Goal: Transaction & Acquisition: Purchase product/service

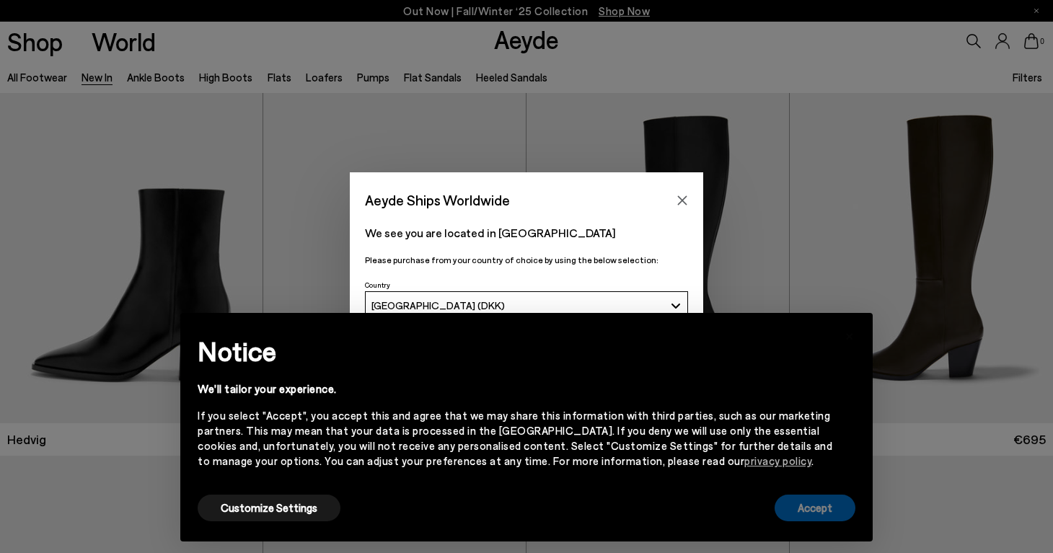
click at [825, 511] on button "Accept" at bounding box center [814, 508] width 81 height 27
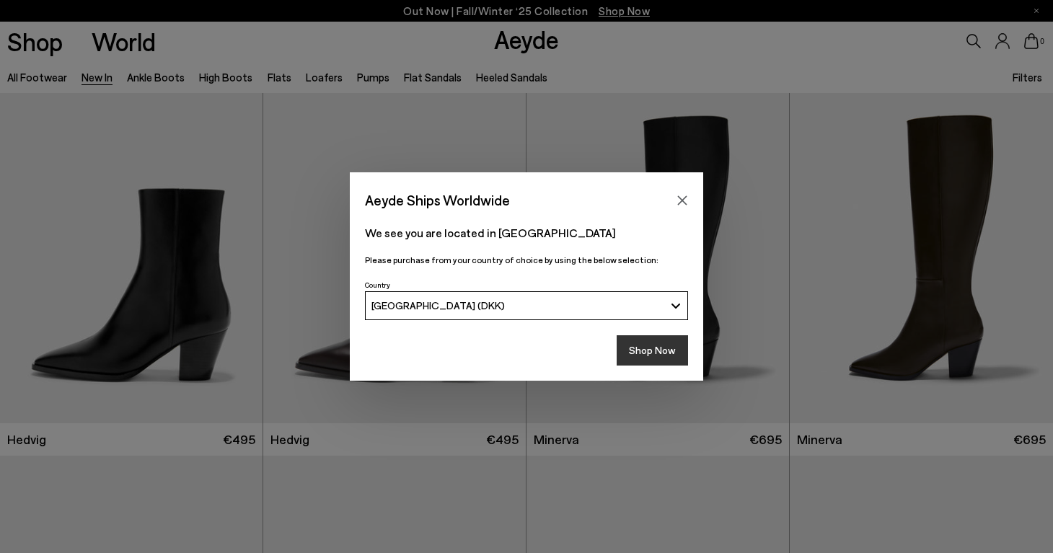
click at [650, 352] on button "Shop Now" at bounding box center [652, 350] width 71 height 30
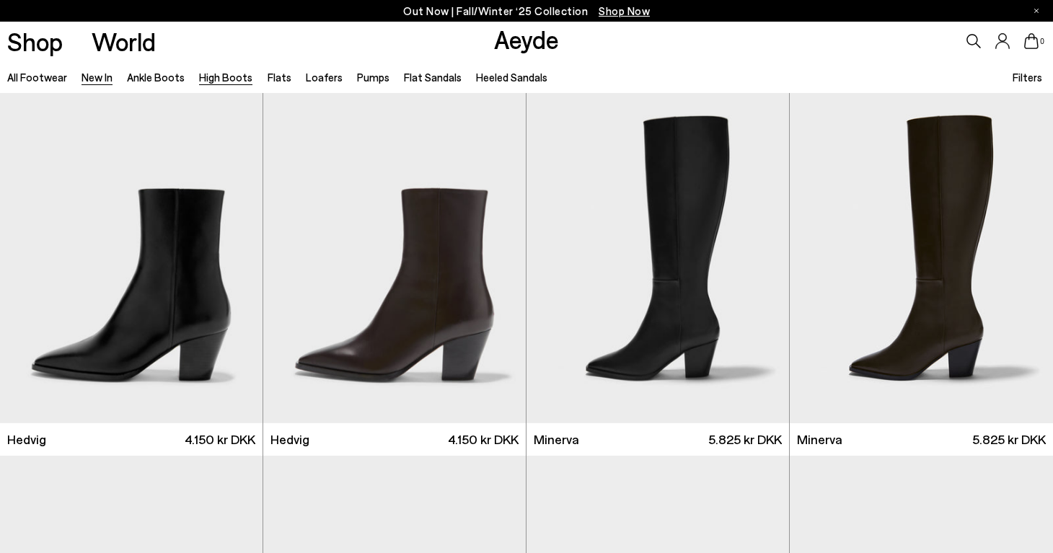
click at [219, 82] on link "High Boots" at bounding box center [225, 77] width 53 height 13
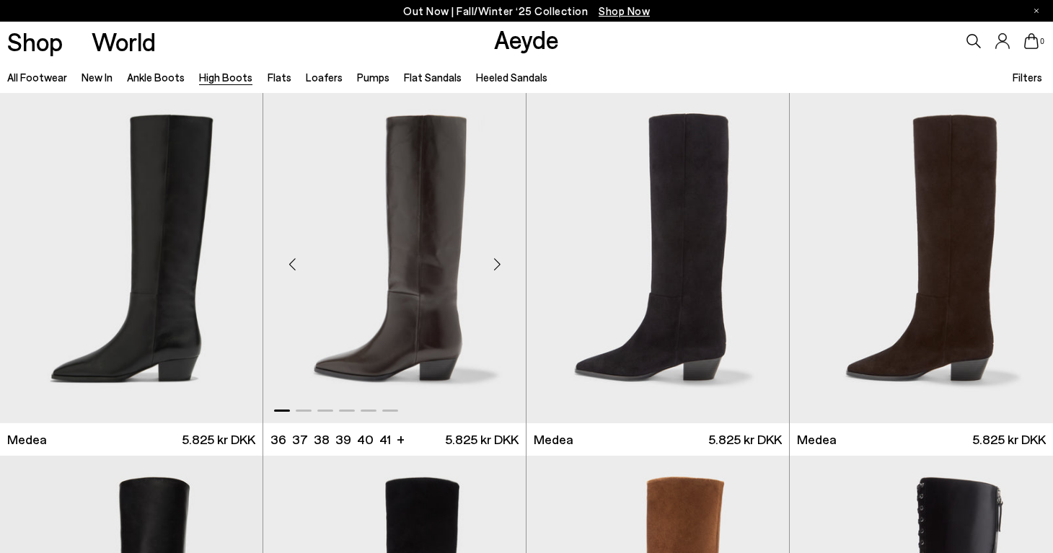
click at [379, 302] on img "1 / 6" at bounding box center [394, 258] width 262 height 330
click at [164, 242] on img "1 / 6" at bounding box center [131, 258] width 262 height 330
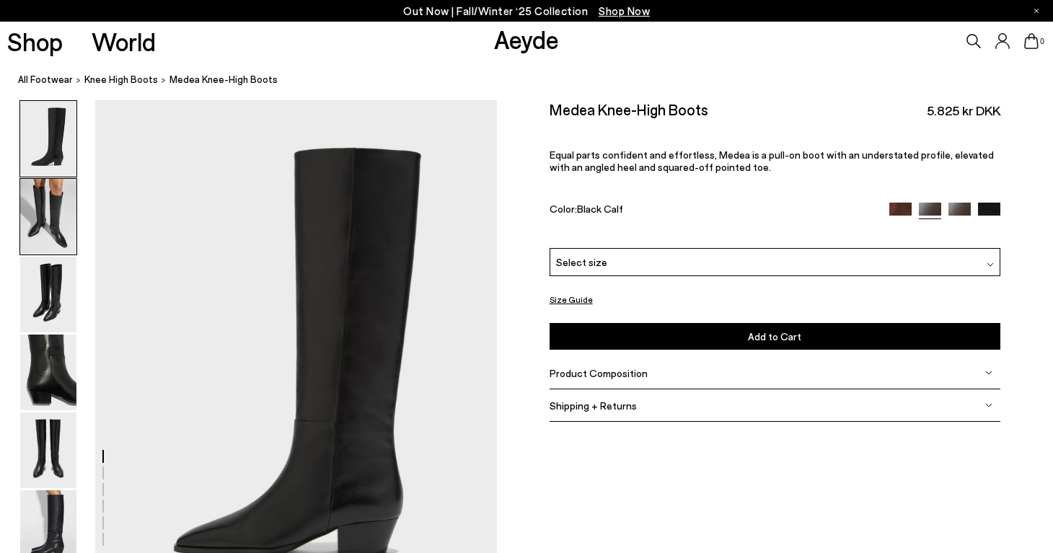
click at [39, 193] on img at bounding box center [48, 217] width 56 height 76
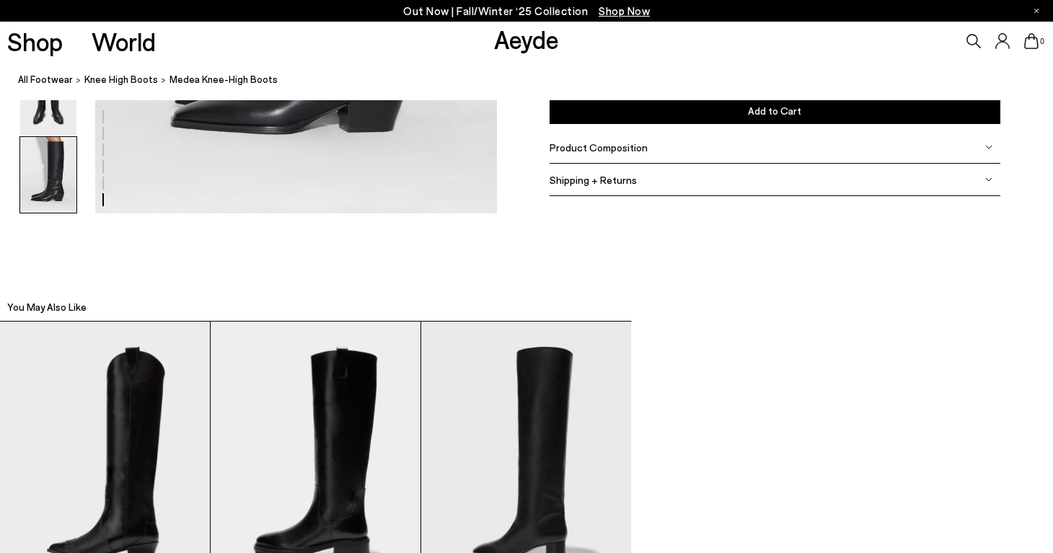
scroll to position [3243, 0]
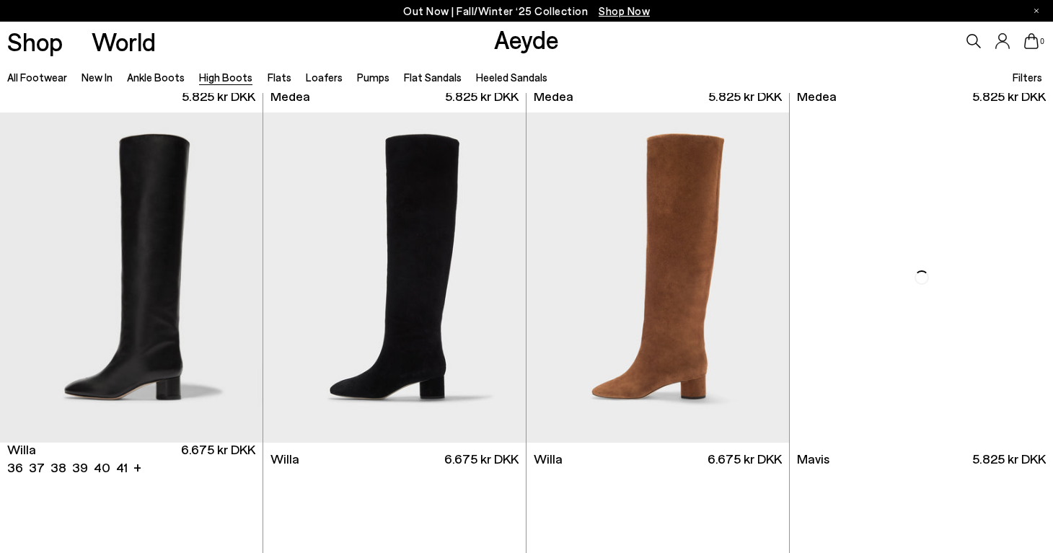
scroll to position [347, 0]
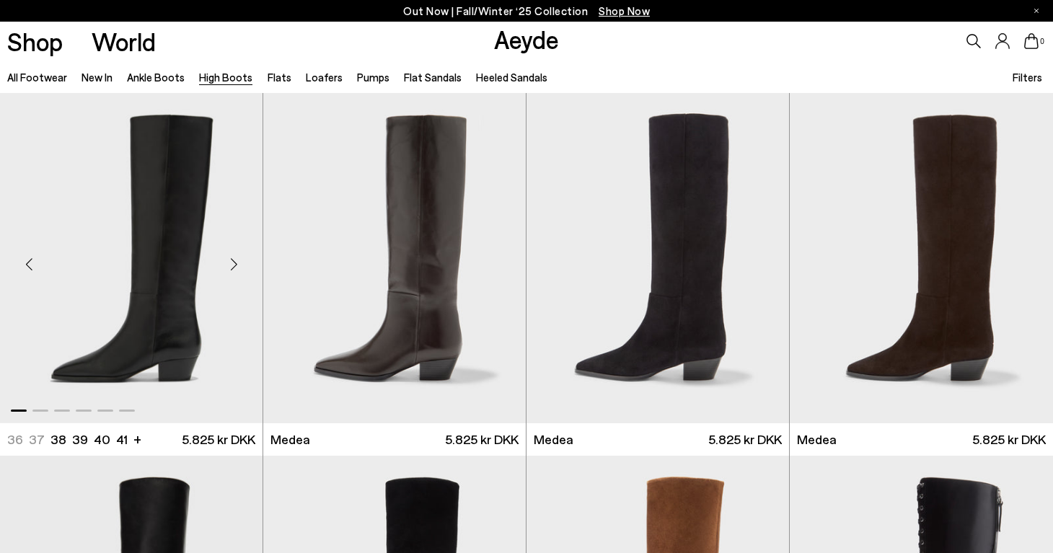
click at [174, 269] on img "1 / 6" at bounding box center [131, 258] width 262 height 330
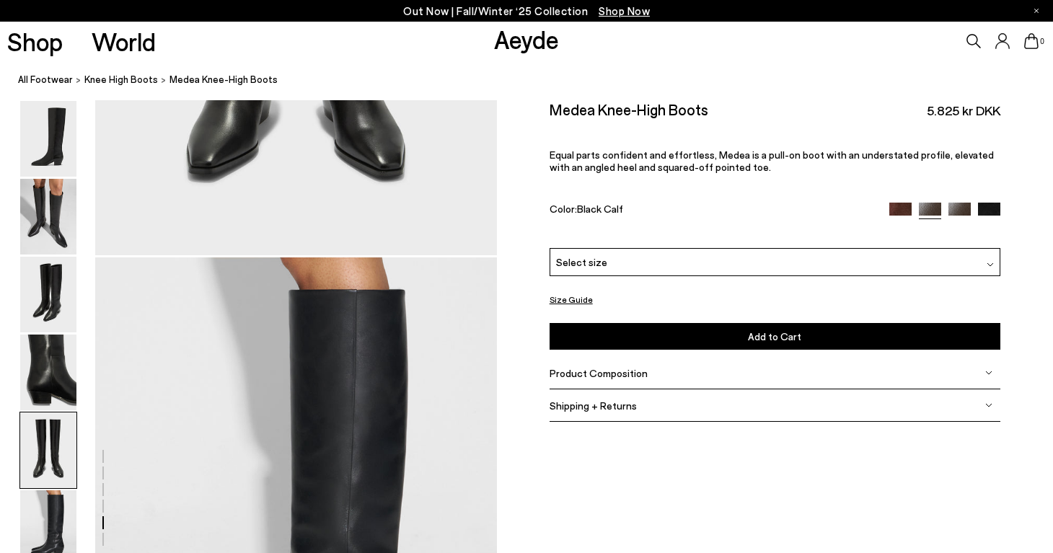
scroll to position [2500, 0]
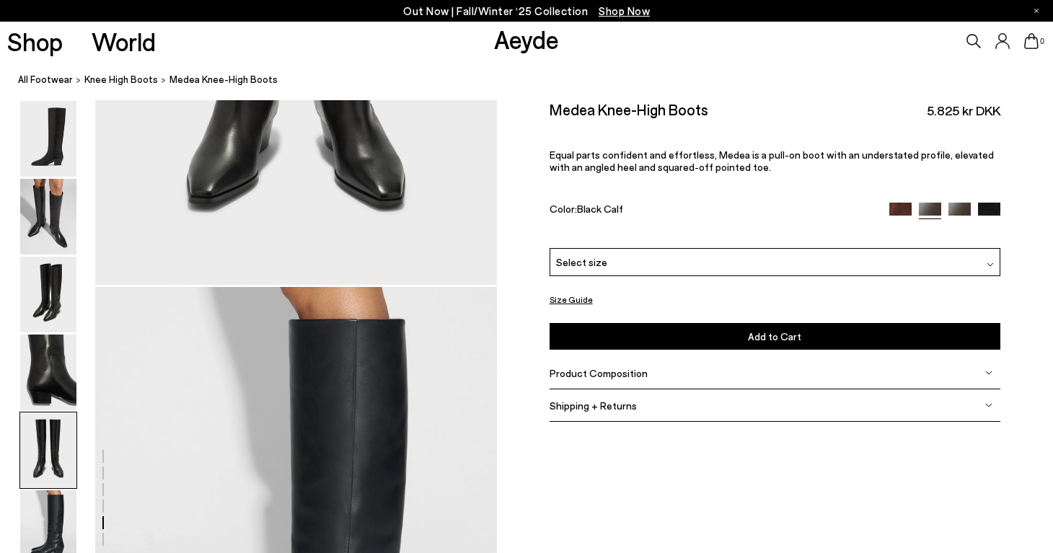
click at [653, 376] on div "Product Composition" at bounding box center [774, 373] width 451 height 32
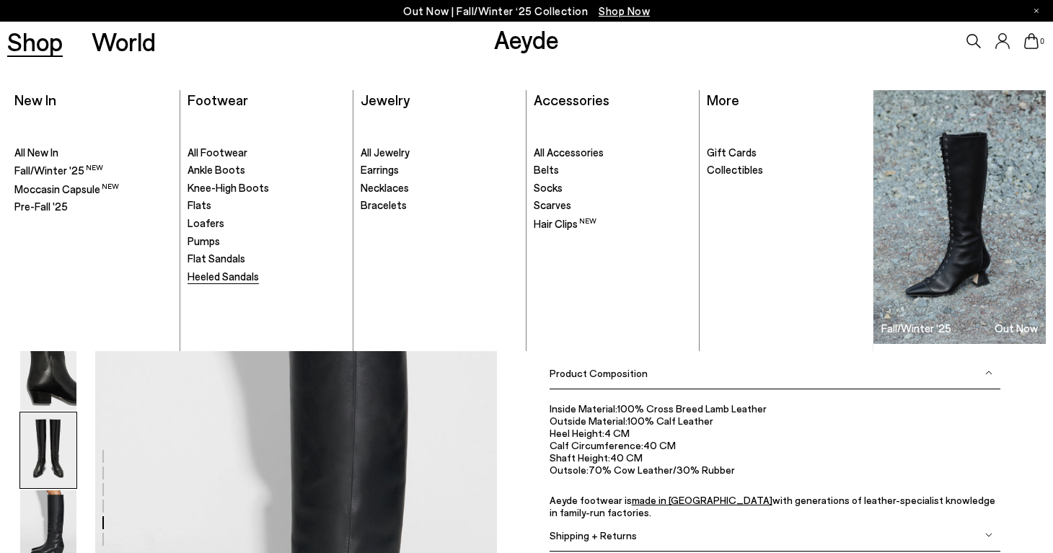
click at [227, 281] on span "Heeled Sandals" at bounding box center [222, 276] width 71 height 13
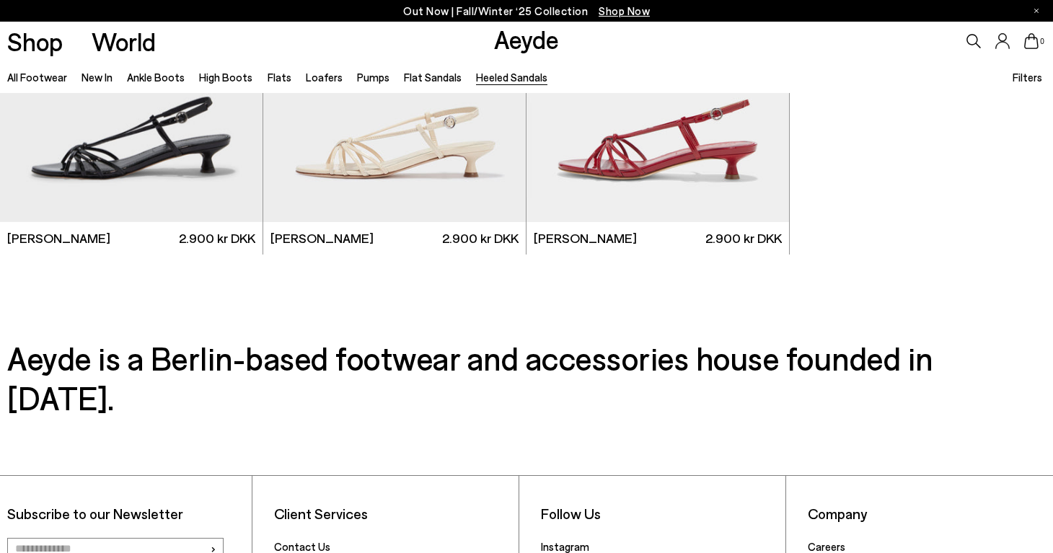
scroll to position [3285, 0]
